Goal: Navigation & Orientation: Understand site structure

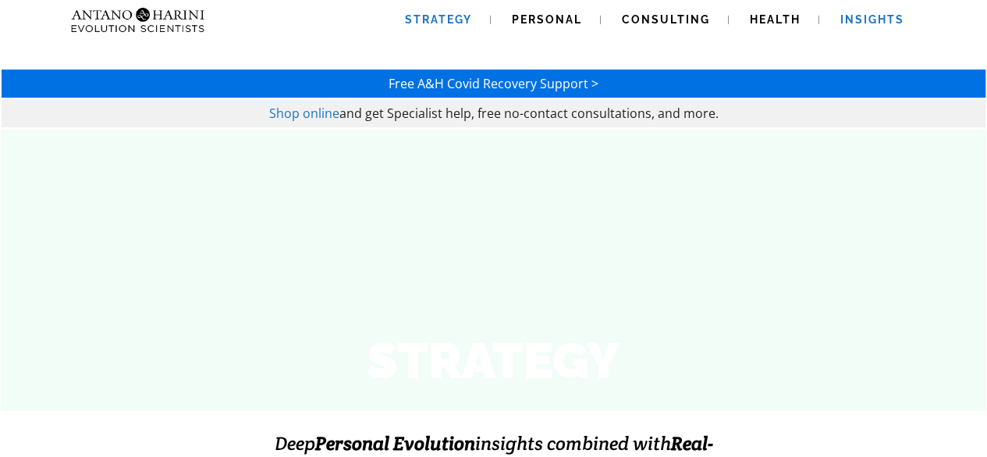
click at [875, 23] on span "Insights" at bounding box center [873, 19] width 64 height 12
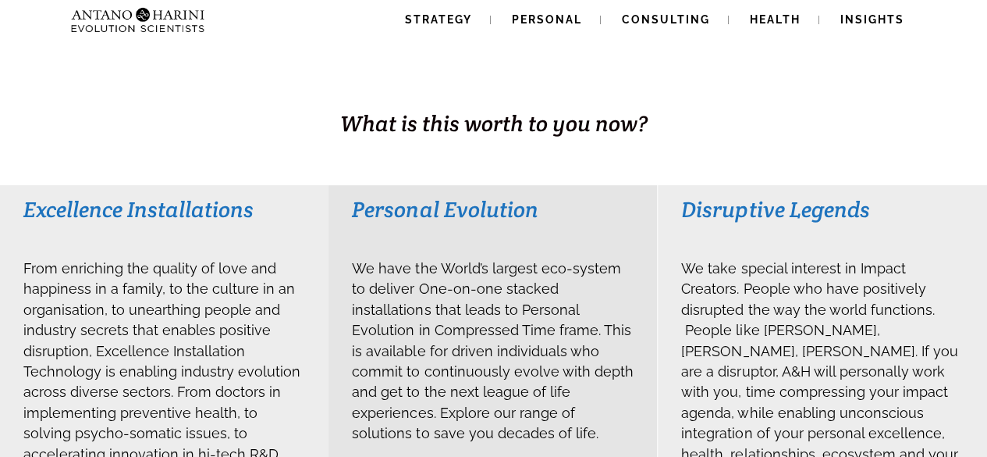
scroll to position [267, 0]
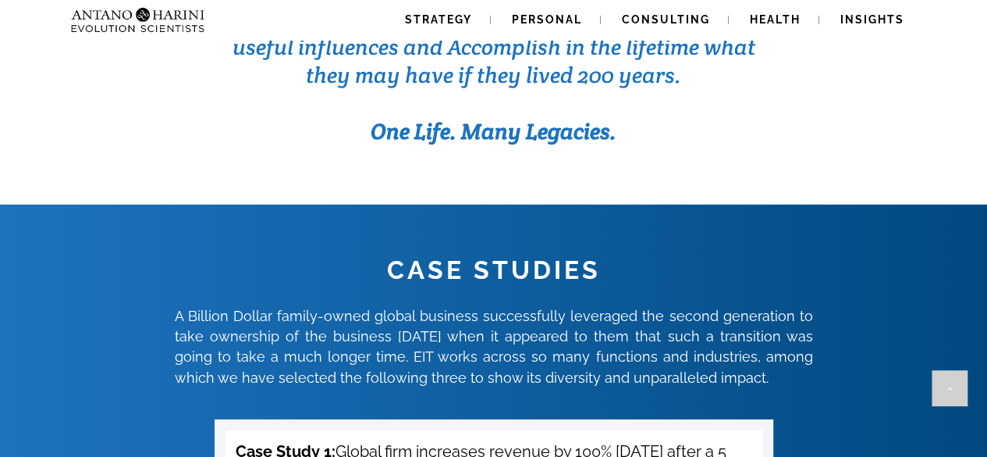
scroll to position [5277, 0]
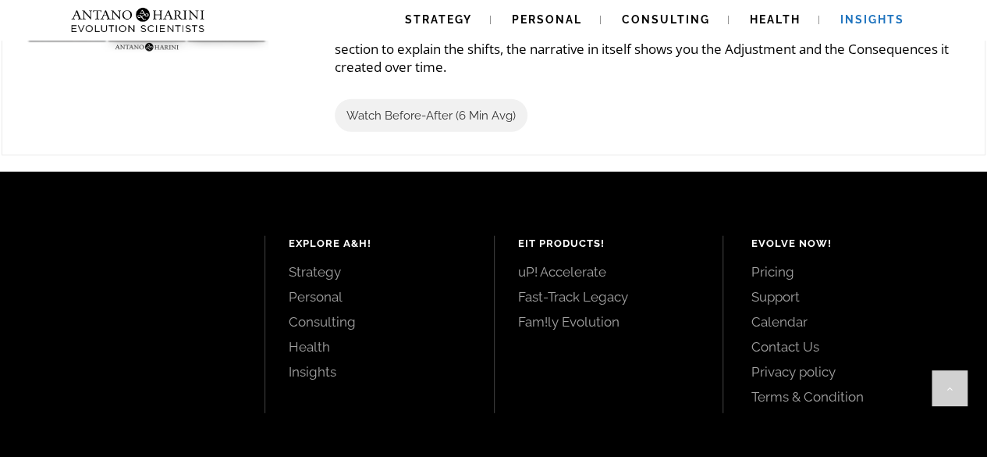
scroll to position [2030, 0]
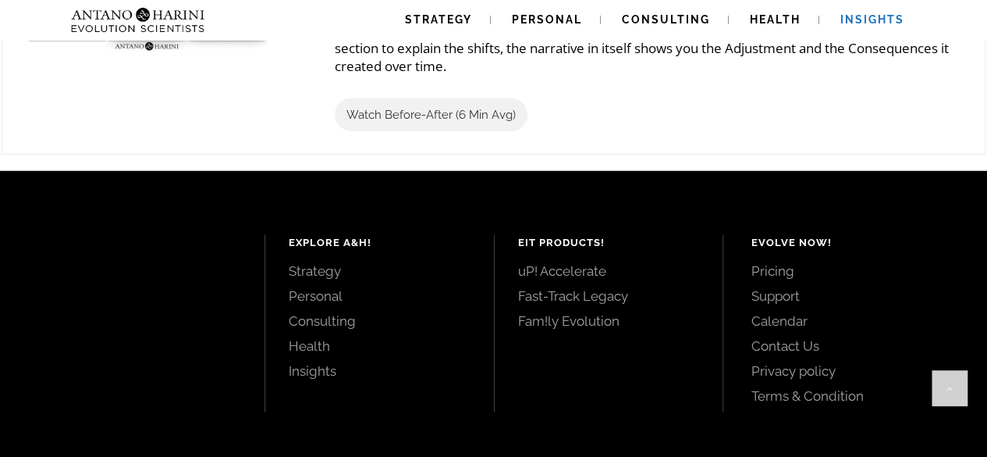
click at [795, 339] on link "Contact Us" at bounding box center [851, 345] width 201 height 17
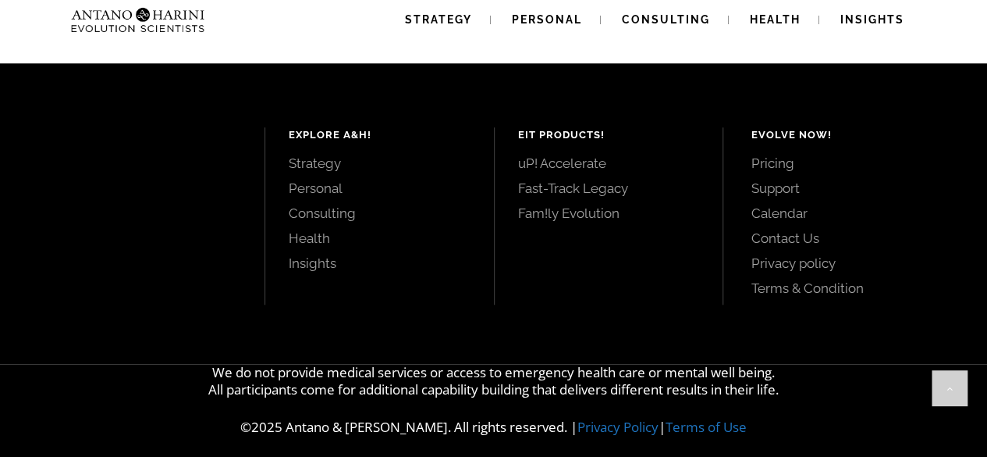
scroll to position [631, 0]
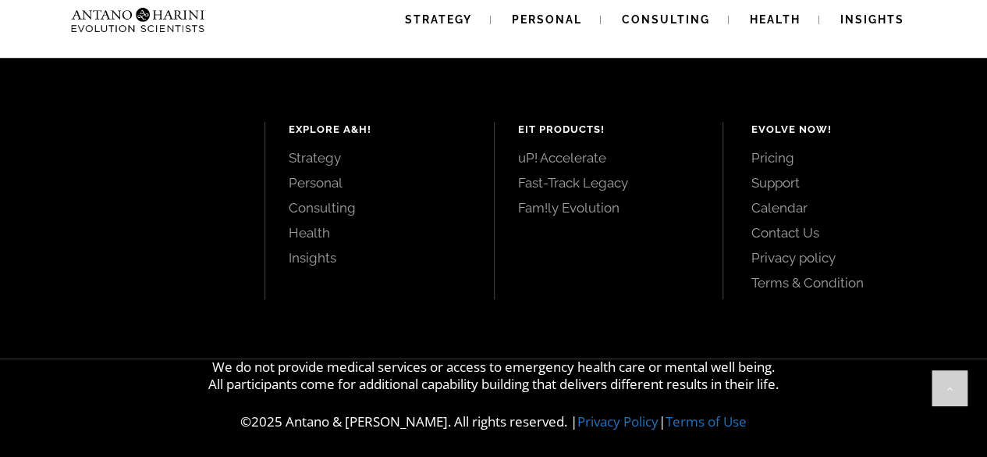
click at [774, 166] on link "Pricing" at bounding box center [851, 157] width 201 height 17
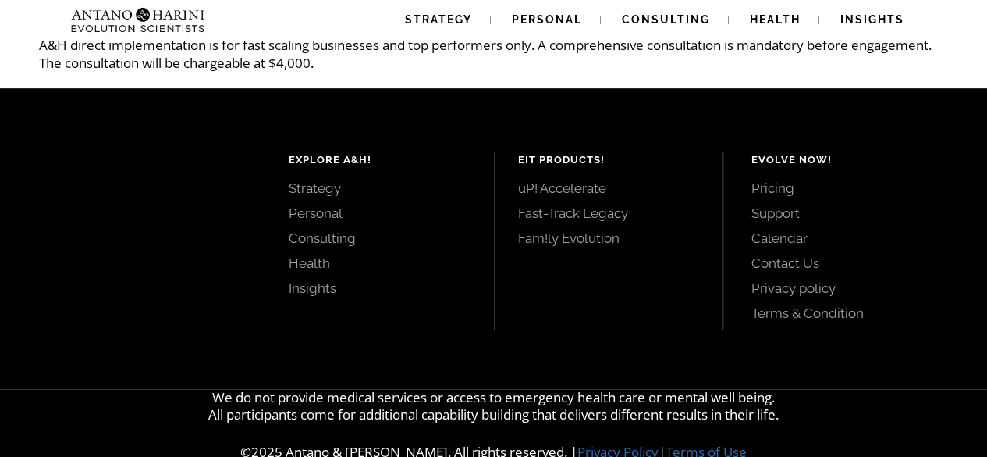
scroll to position [457, 0]
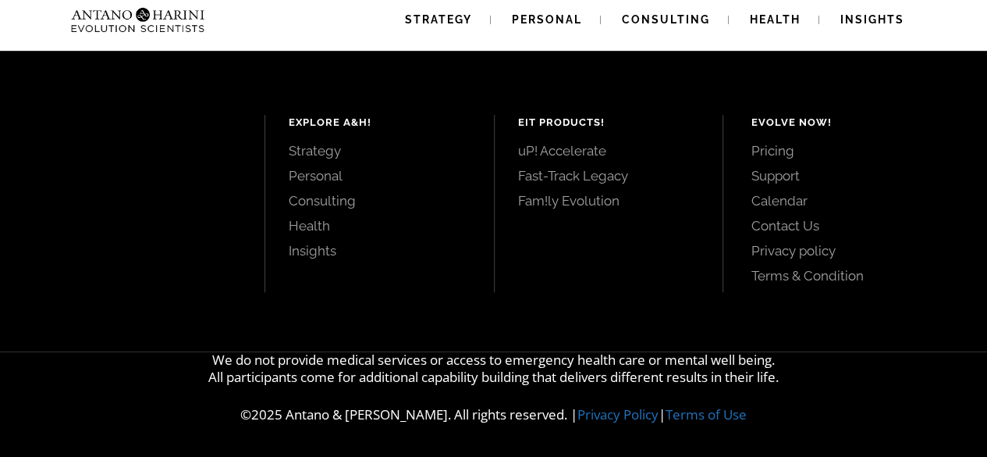
click at [329, 182] on link "Personal" at bounding box center [380, 175] width 182 height 17
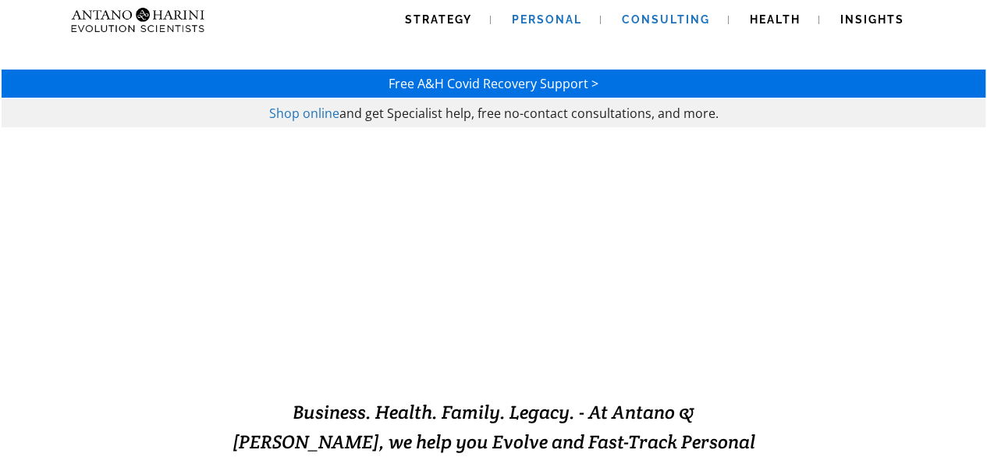
click at [669, 20] on span "Consulting" at bounding box center [666, 19] width 88 height 12
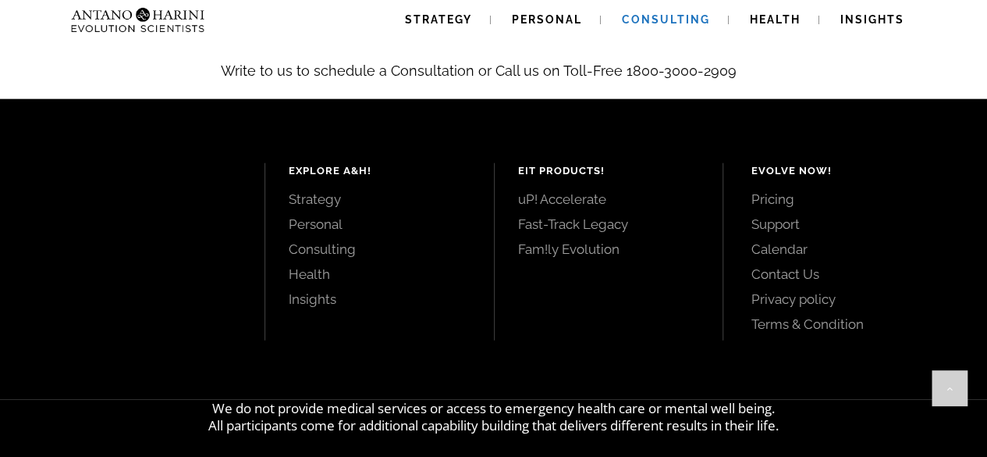
scroll to position [1881, 0]
